Goal: Task Accomplishment & Management: Manage account settings

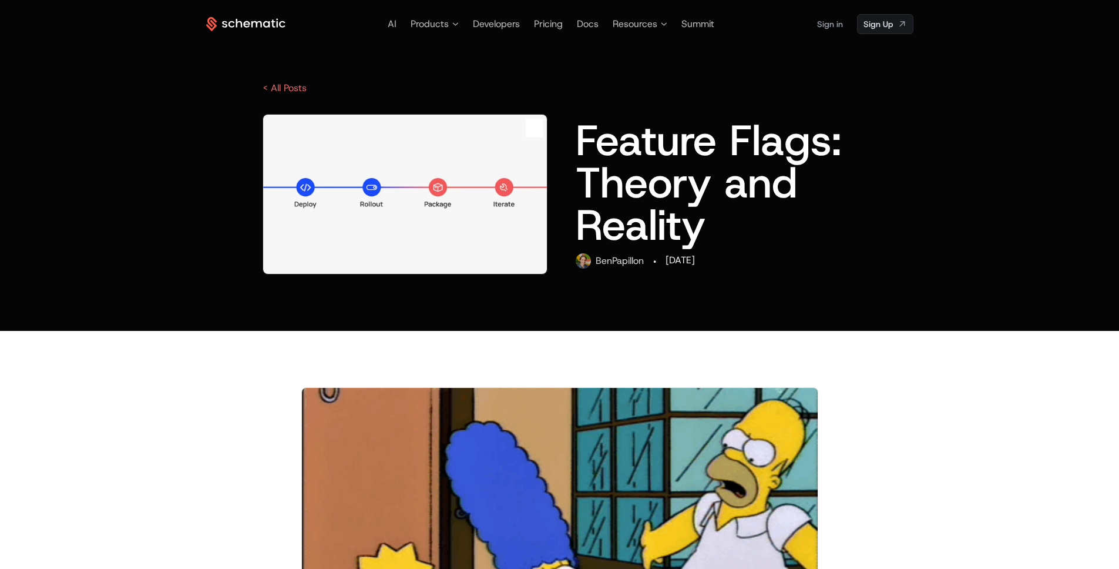
click at [837, 30] on link "Sign in" at bounding box center [830, 24] width 26 height 19
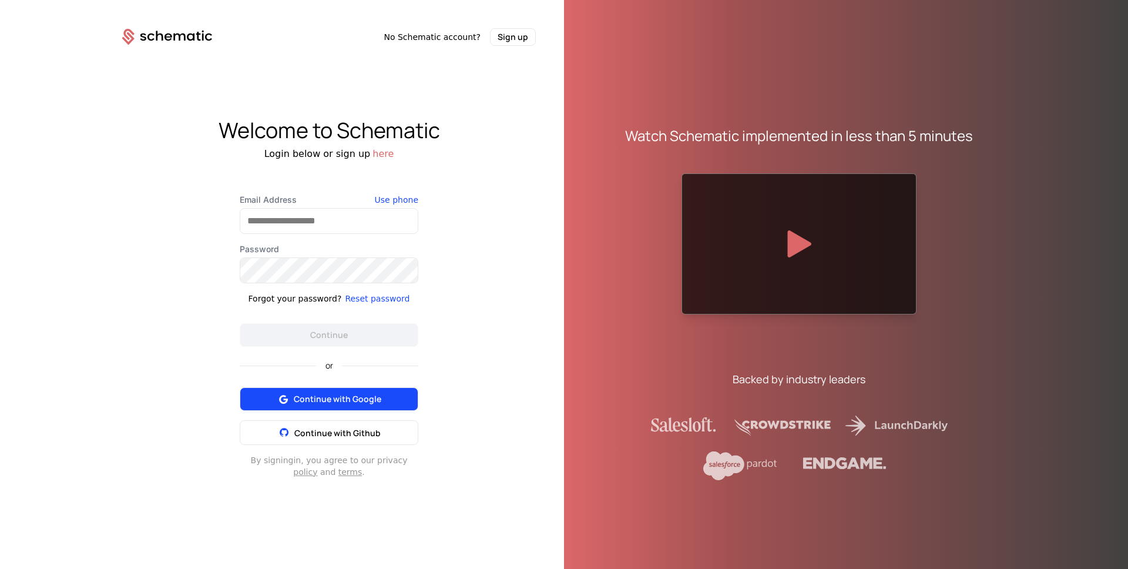
click at [343, 398] on span "Continue with Google" at bounding box center [338, 399] width 88 height 12
click at [372, 408] on button "Continue with Google" at bounding box center [329, 399] width 179 height 24
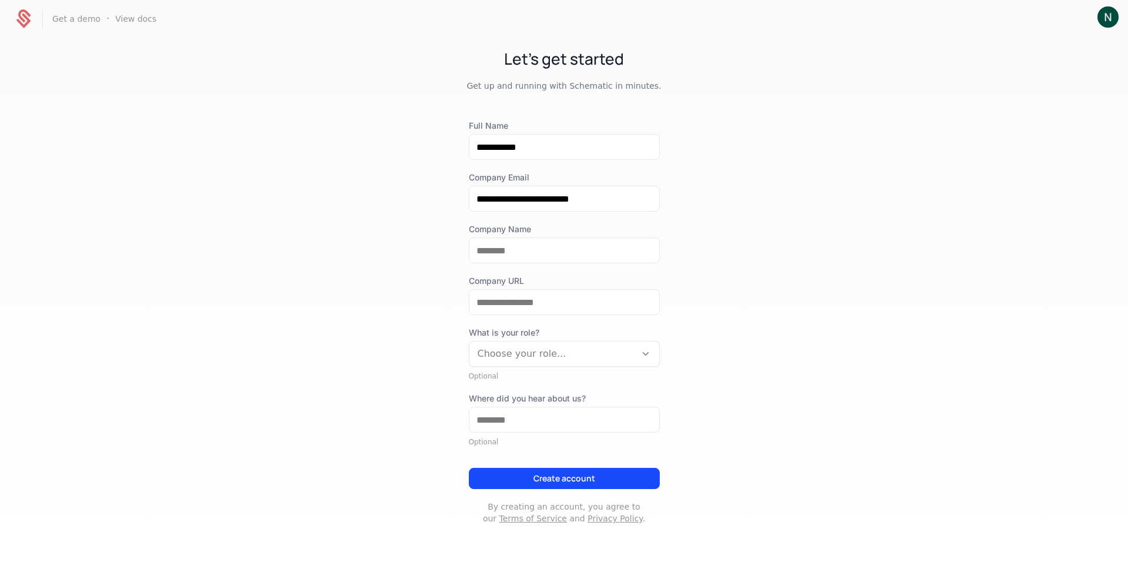
click at [871, 347] on div "**********" at bounding box center [564, 297] width 1128 height 519
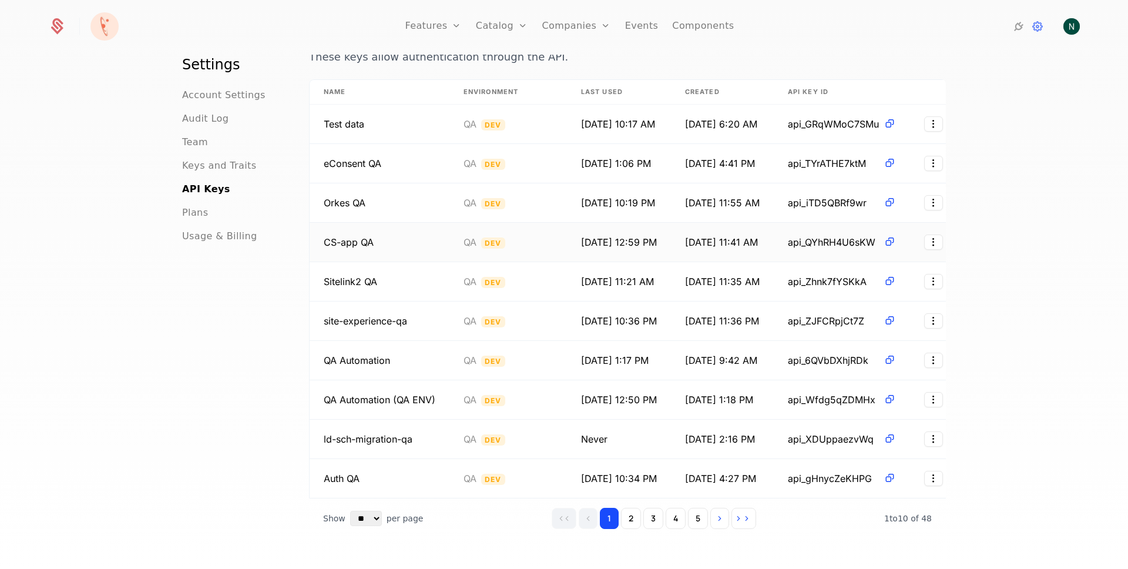
scroll to position [69, 0]
click at [627, 522] on button "2" at bounding box center [631, 518] width 20 height 21
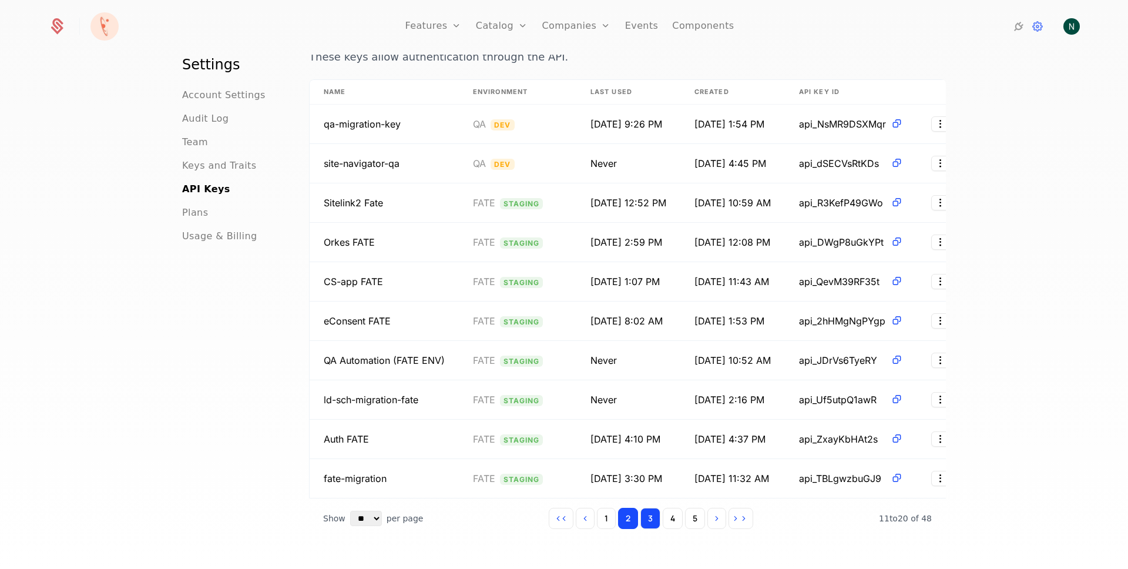
click at [649, 522] on button "3" at bounding box center [650, 518] width 20 height 21
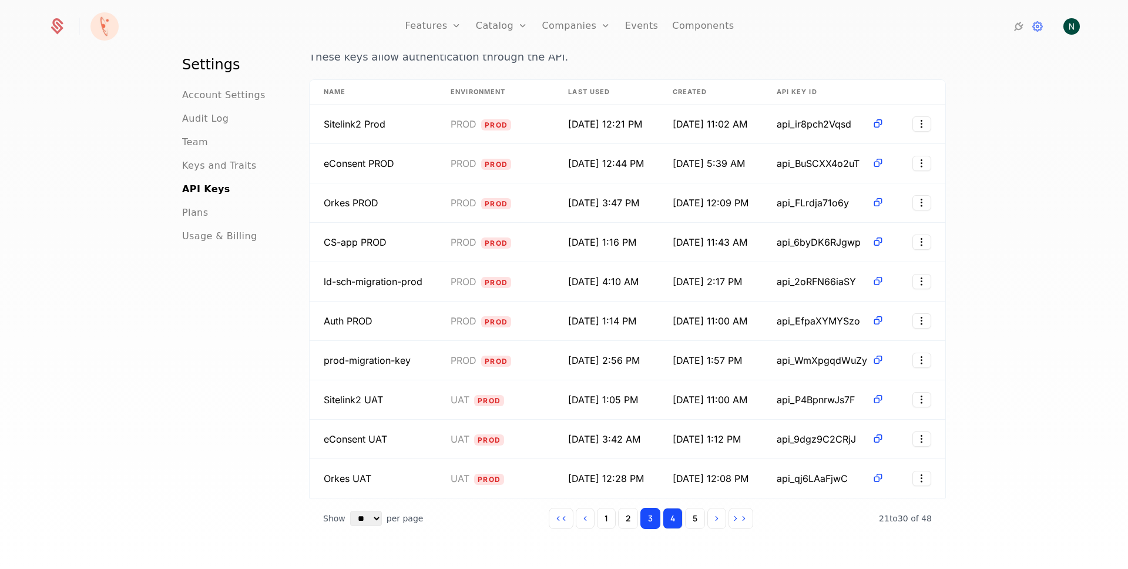
click at [663, 519] on button "4" at bounding box center [673, 518] width 20 height 21
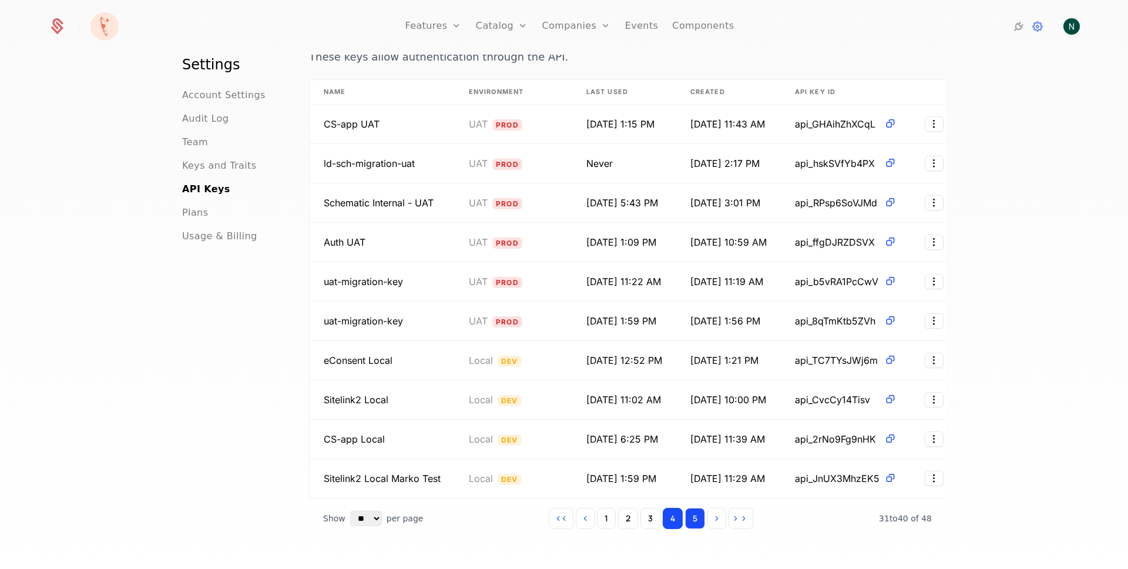
click at [686, 519] on button "5" at bounding box center [695, 518] width 20 height 21
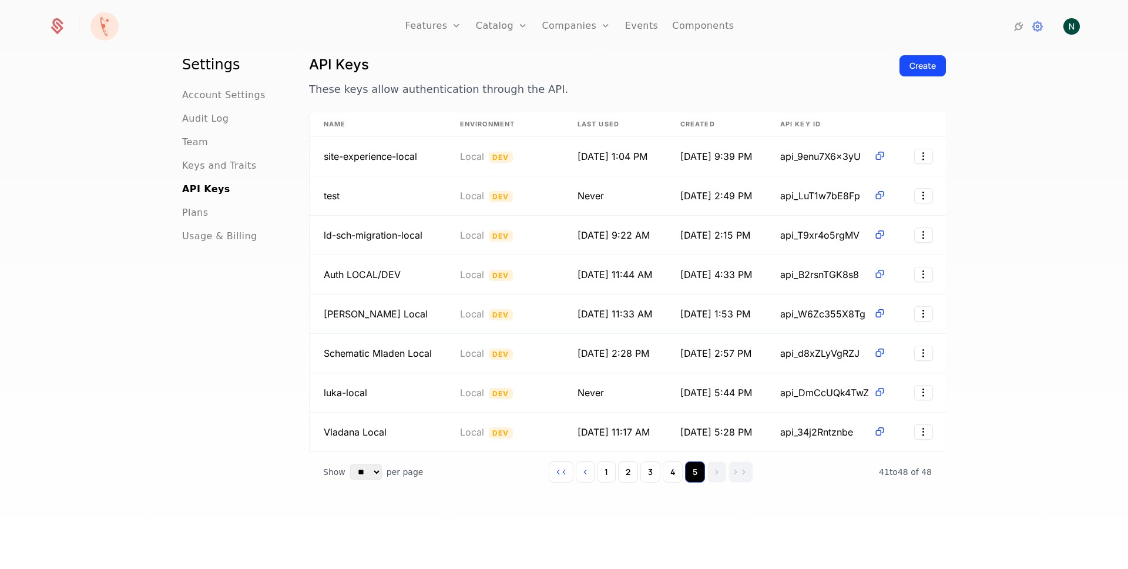
scroll to position [28, 0]
click at [899, 73] on button "Create" at bounding box center [922, 65] width 46 height 21
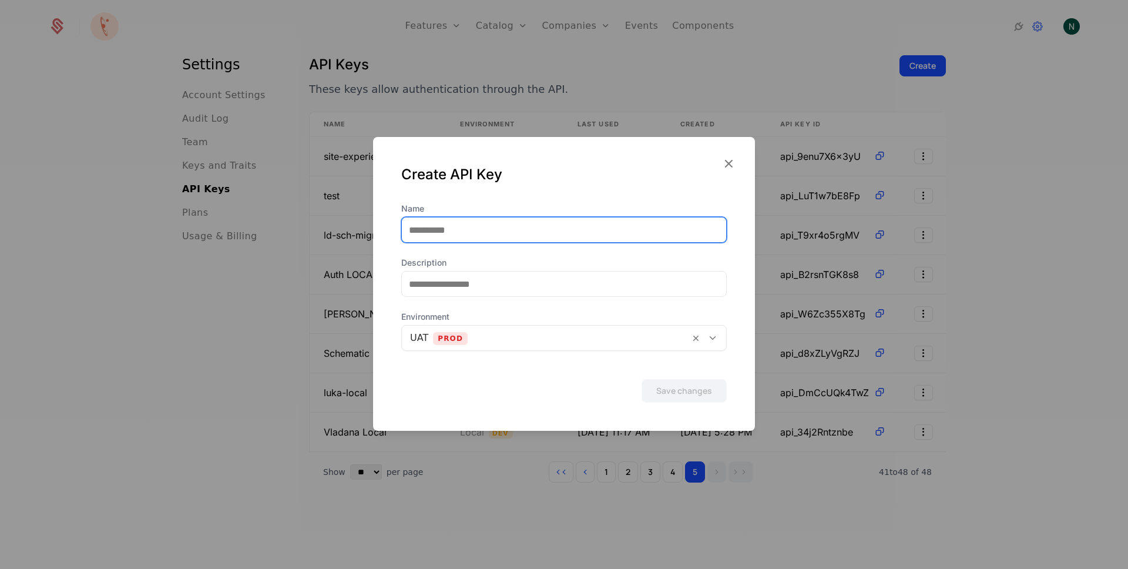
click at [558, 232] on input "Name" at bounding box center [564, 229] width 324 height 25
type input "**********"
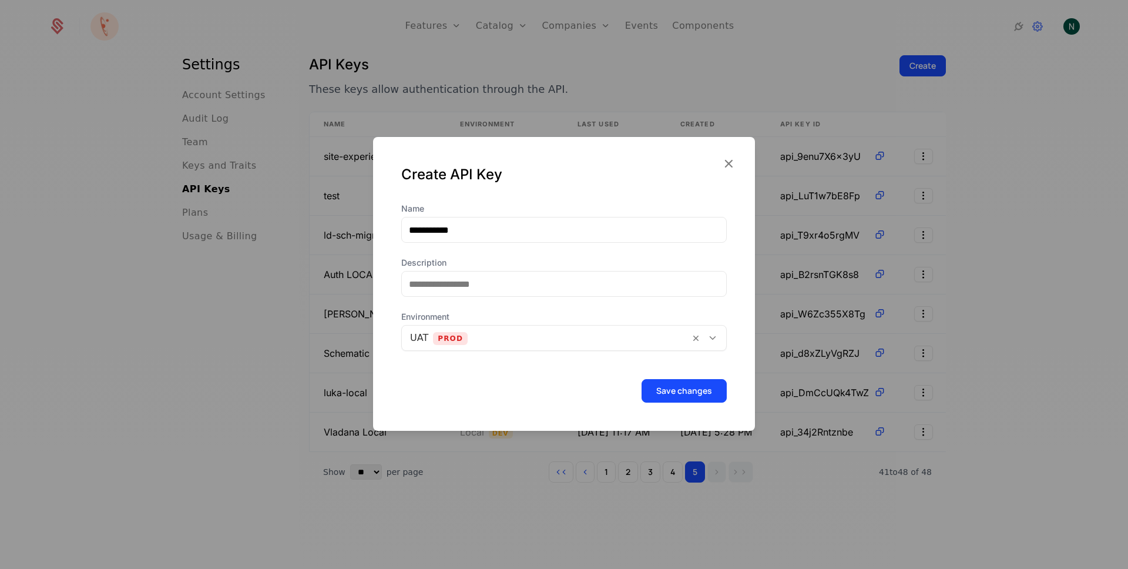
click at [459, 421] on div "**********" at bounding box center [564, 317] width 382 height 228
click at [529, 345] on div at bounding box center [545, 338] width 271 height 16
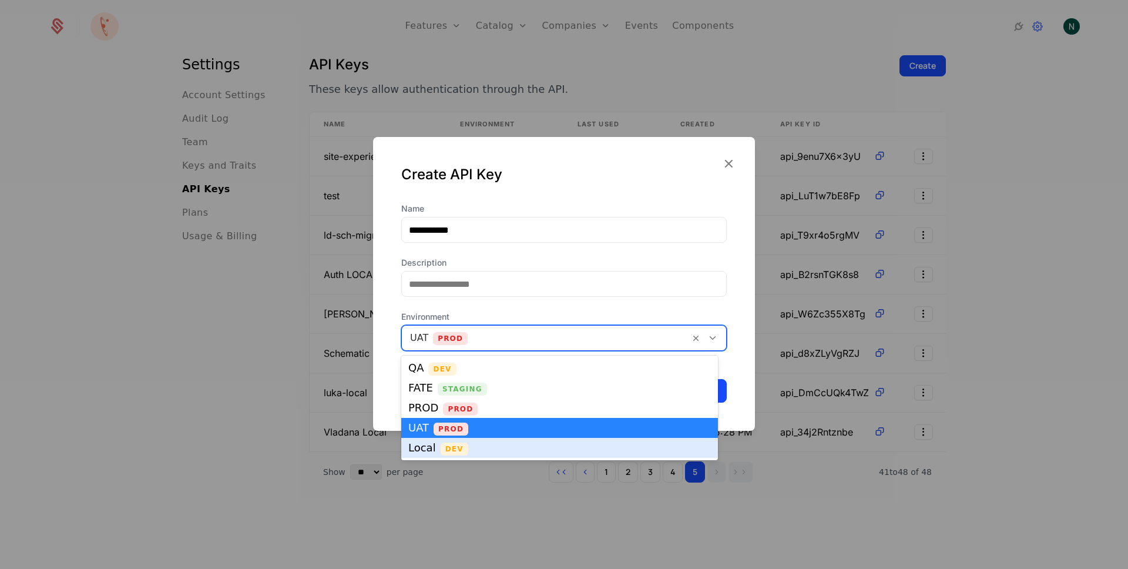
click at [506, 446] on div "Local Dev" at bounding box center [559, 447] width 303 height 11
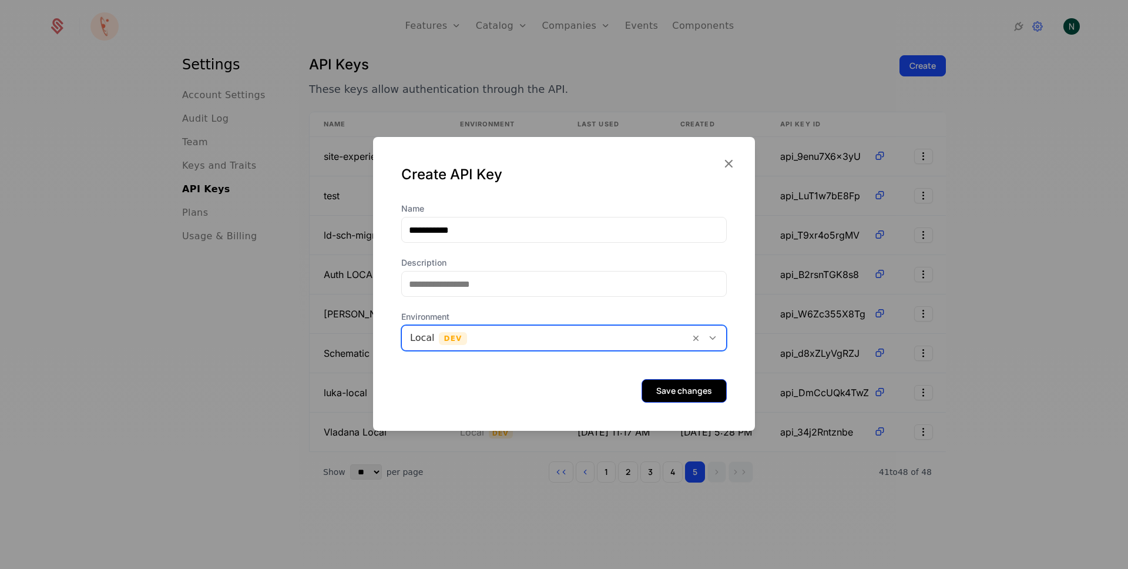
click at [642, 388] on button "Save changes" at bounding box center [684, 391] width 85 height 24
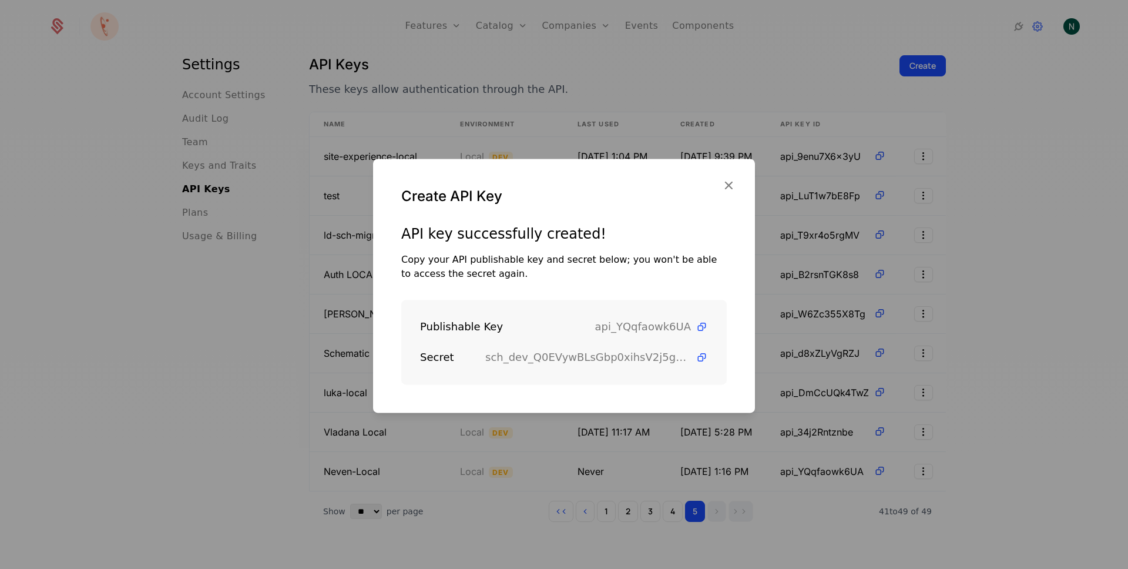
click at [455, 264] on div "Copy your API publishable key and secret below; you won't be able to access the…" at bounding box center [563, 267] width 325 height 28
click at [696, 326] on icon at bounding box center [702, 327] width 12 height 12
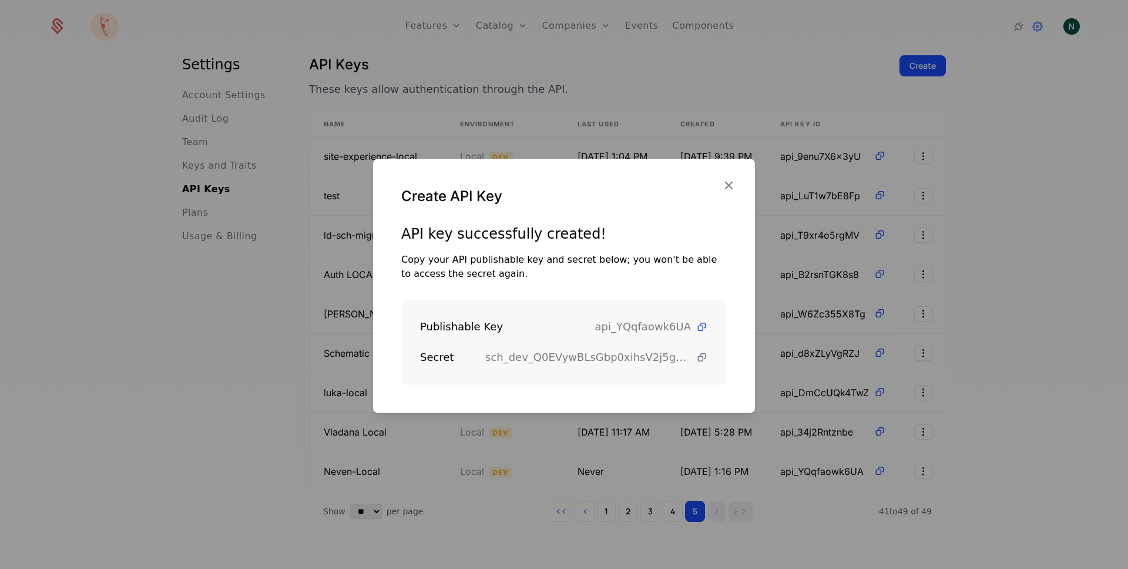
click at [696, 357] on icon at bounding box center [702, 357] width 12 height 12
click at [727, 187] on icon "button" at bounding box center [728, 184] width 15 height 15
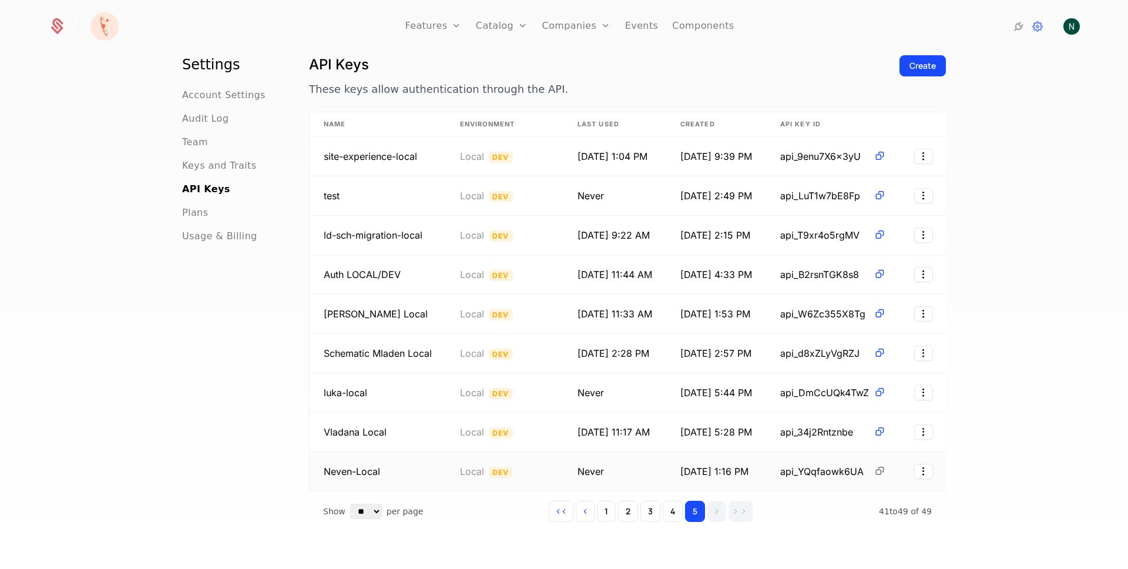
click at [882, 473] on icon at bounding box center [880, 471] width 12 height 12
